Goal: Find specific page/section: Find specific page/section

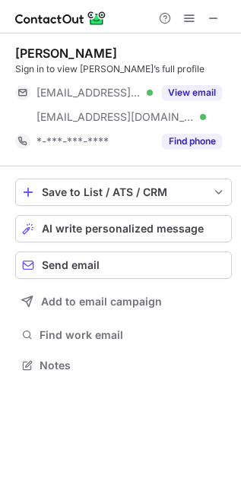
scroll to position [355, 241]
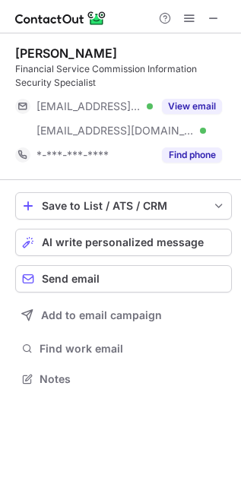
scroll to position [369, 241]
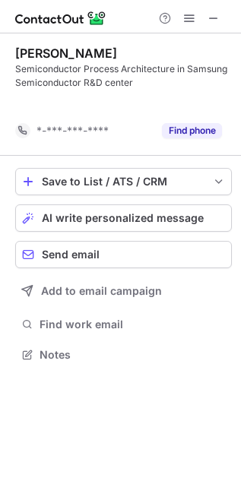
scroll to position [320, 241]
